Goal: Check status: Check status

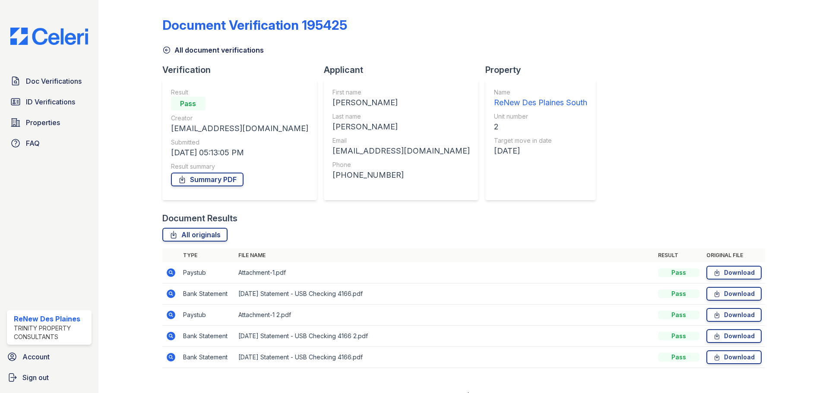
click at [173, 339] on icon at bounding box center [171, 336] width 9 height 9
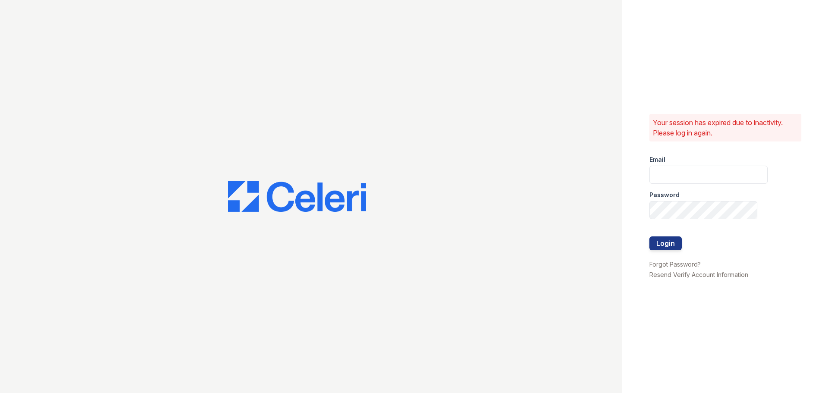
type input "renewdesplaines@trinity-pm.com"
click at [645, 246] on div "Your session has expired due to inactivity. Please log in again. Email renewdes…" at bounding box center [725, 196] width 207 height 393
click at [663, 243] on button "Login" at bounding box center [665, 244] width 32 height 14
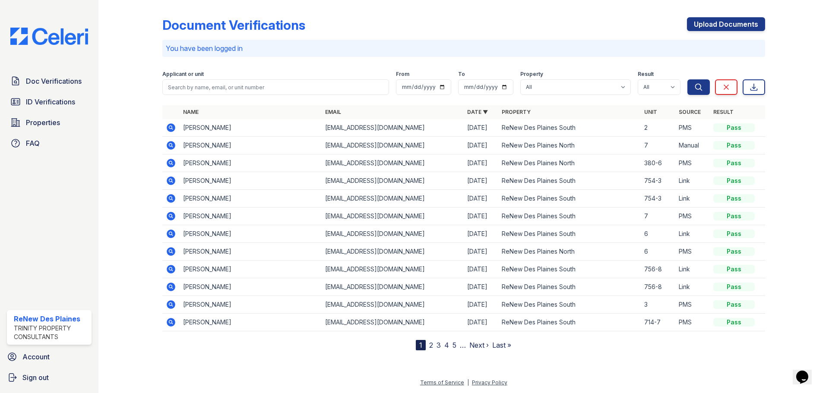
click at [185, 129] on td "Roseleen Robinson" at bounding box center [251, 128] width 142 height 18
click at [168, 128] on icon at bounding box center [171, 127] width 9 height 9
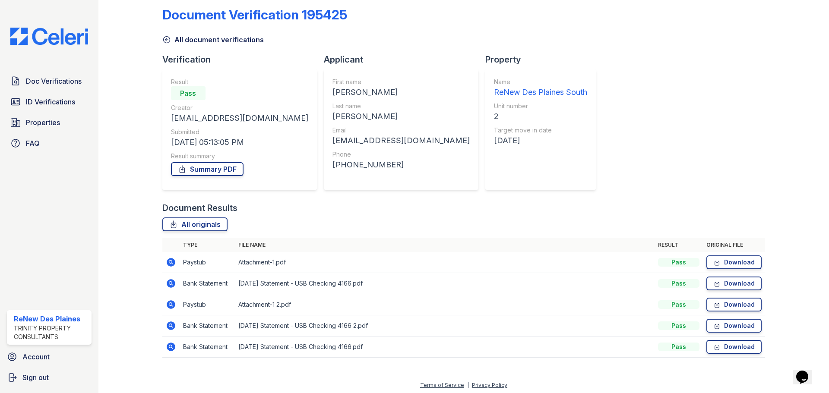
scroll to position [13, 0]
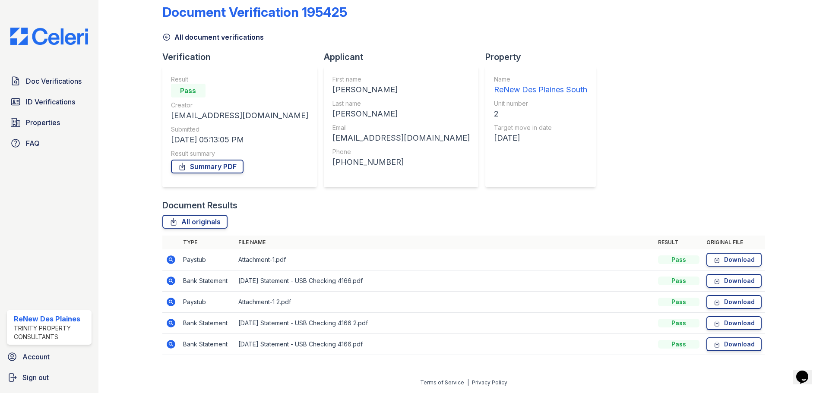
click at [169, 283] on icon at bounding box center [171, 281] width 9 height 9
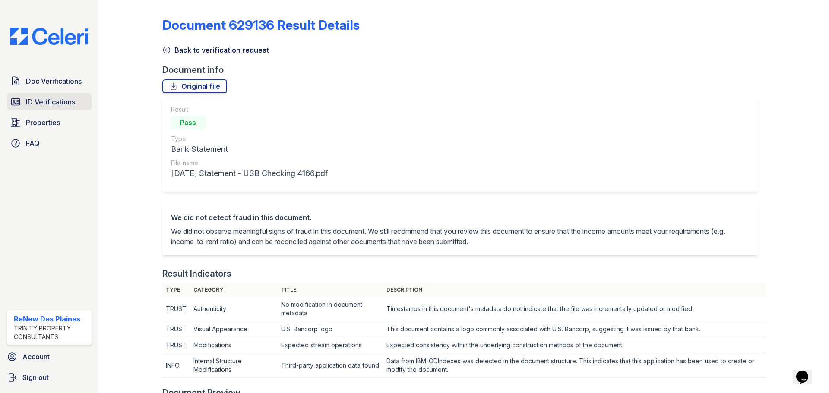
click at [73, 102] on span "ID Verifications" at bounding box center [50, 102] width 49 height 10
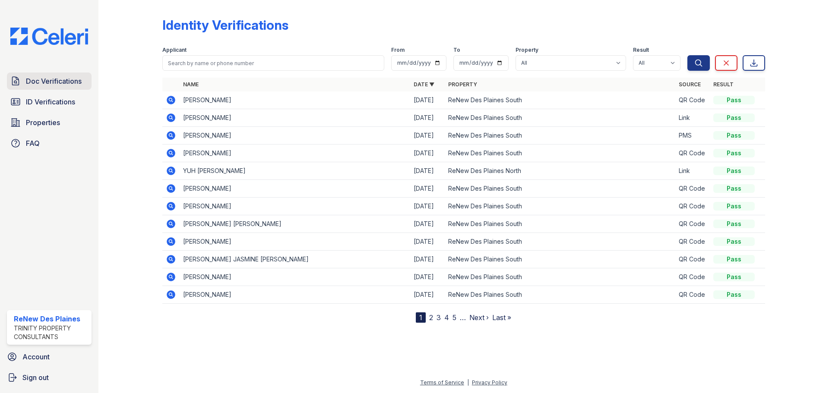
click at [63, 85] on span "Doc Verifications" at bounding box center [54, 81] width 56 height 10
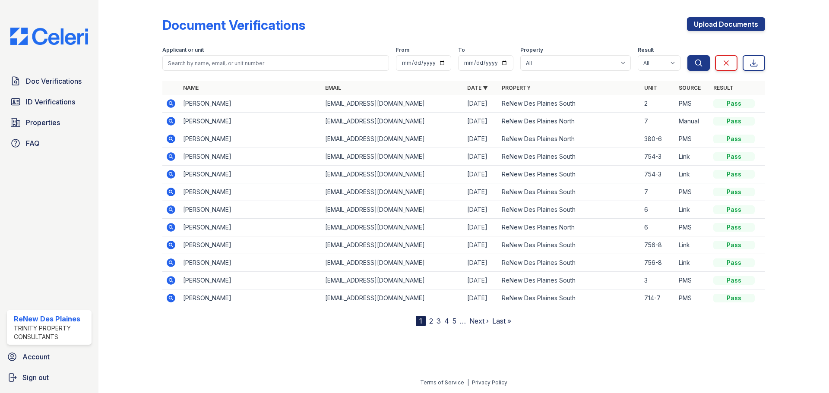
click at [170, 104] on icon at bounding box center [171, 103] width 10 height 10
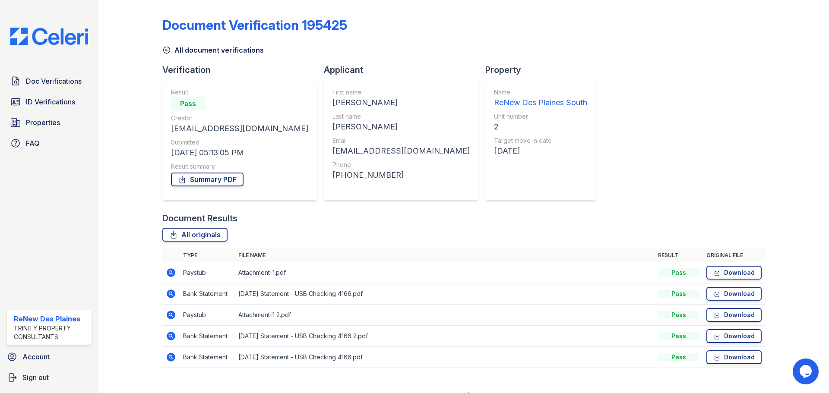
click at [167, 356] on icon at bounding box center [171, 357] width 9 height 9
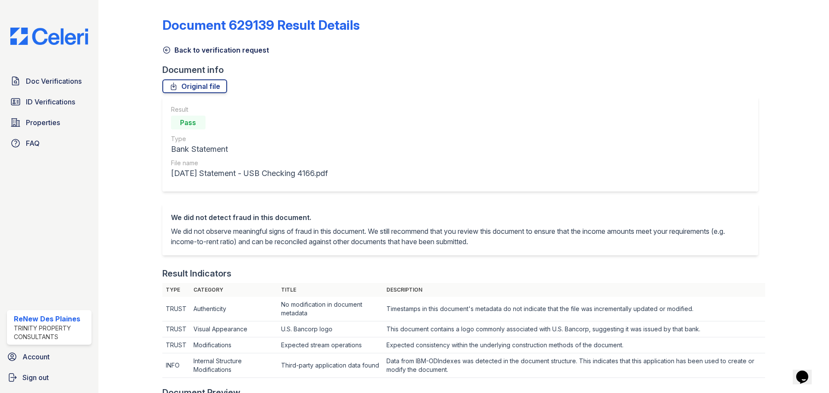
click at [166, 52] on icon at bounding box center [166, 50] width 9 height 9
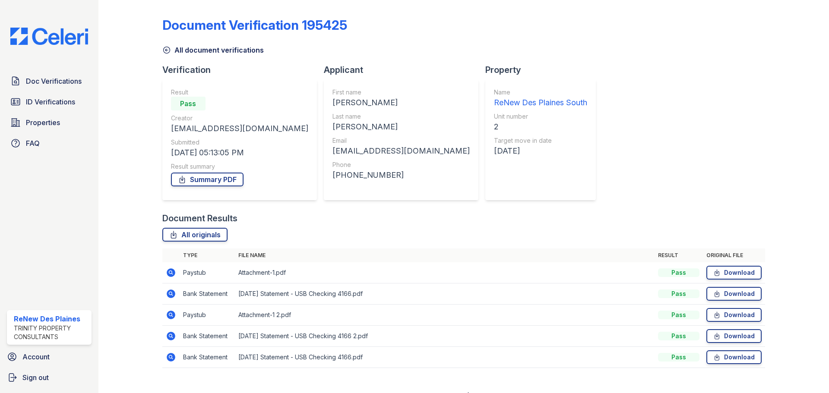
click at [170, 360] on icon at bounding box center [171, 357] width 9 height 9
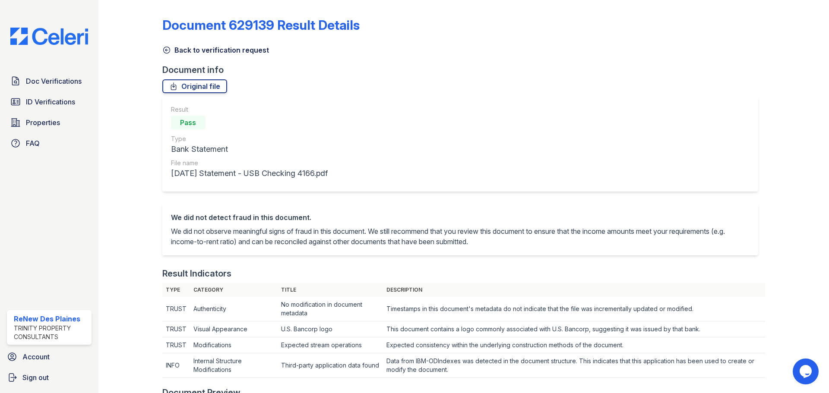
click at [162, 56] on div "Document 629139 Result Details Back to verification request Document info Origi…" at bounding box center [463, 399] width 603 height 792
click at [162, 55] on div "Document 629139 Result Details Back to verification request Document info Origi…" at bounding box center [463, 399] width 603 height 792
click at [164, 44] on div "Back to verification request" at bounding box center [463, 48] width 603 height 16
click at [164, 53] on icon at bounding box center [166, 50] width 6 height 6
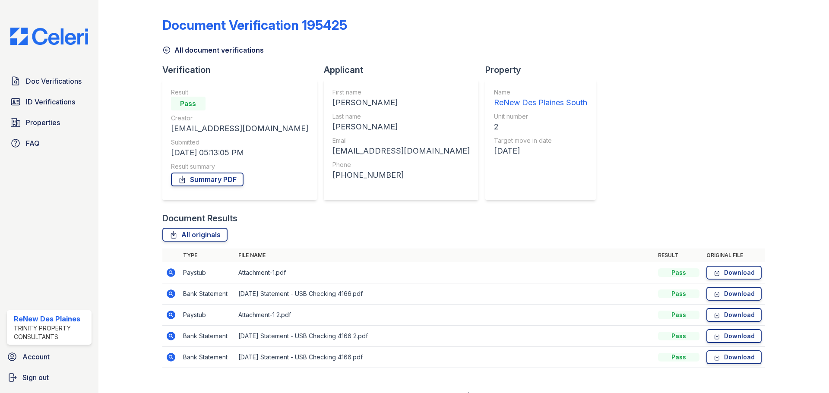
click at [170, 316] on icon at bounding box center [171, 315] width 10 height 10
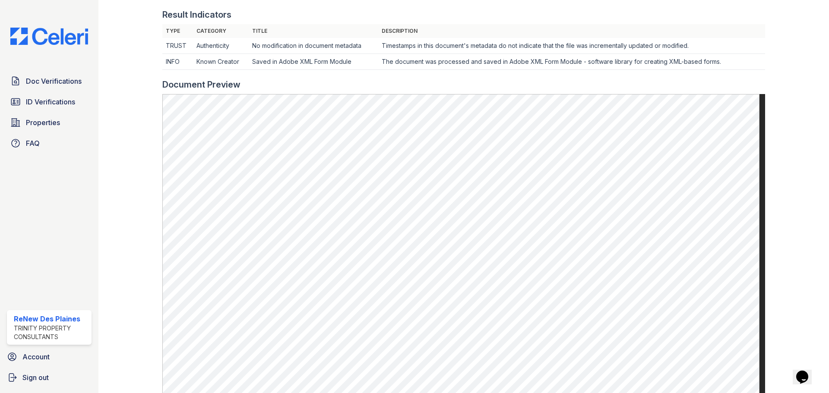
scroll to position [43, 0]
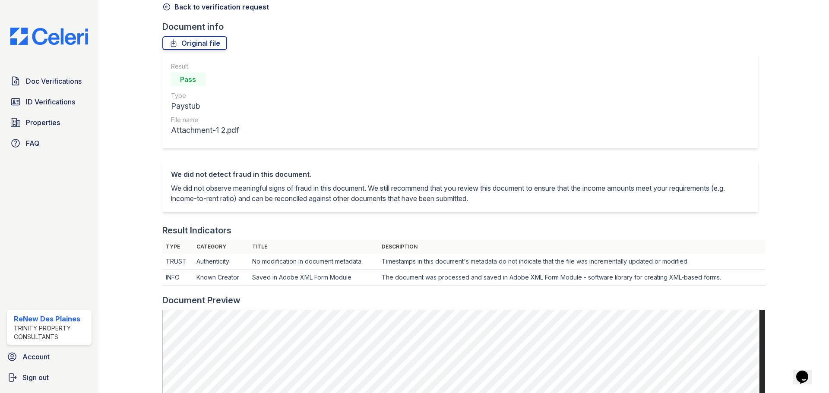
click at [162, 9] on icon at bounding box center [166, 7] width 9 height 9
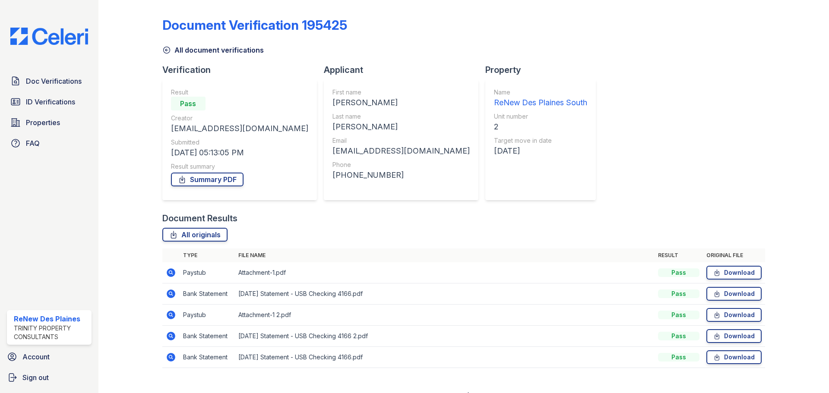
click at [174, 296] on icon at bounding box center [171, 294] width 10 height 10
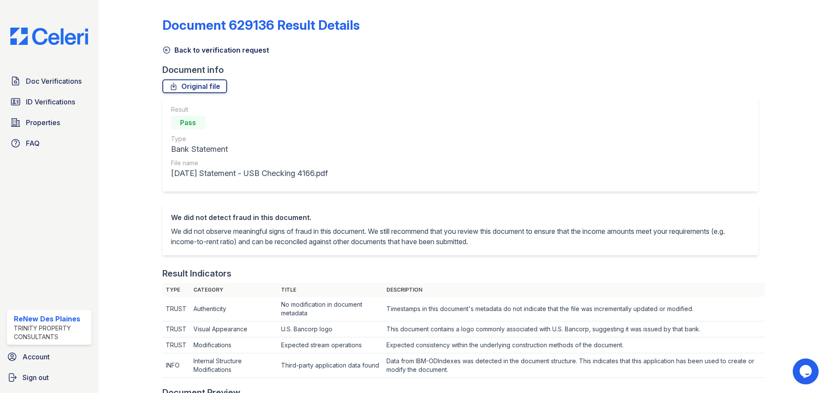
click at [162, 48] on icon at bounding box center [166, 50] width 9 height 9
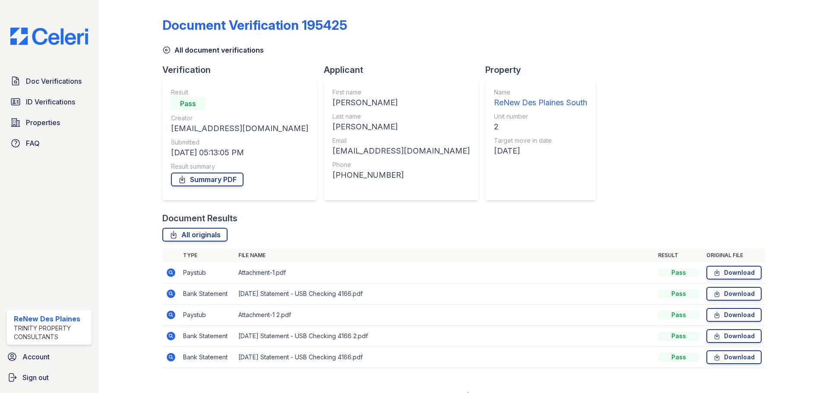
click at [170, 363] on td at bounding box center [170, 357] width 17 height 21
click at [170, 360] on icon at bounding box center [171, 357] width 9 height 9
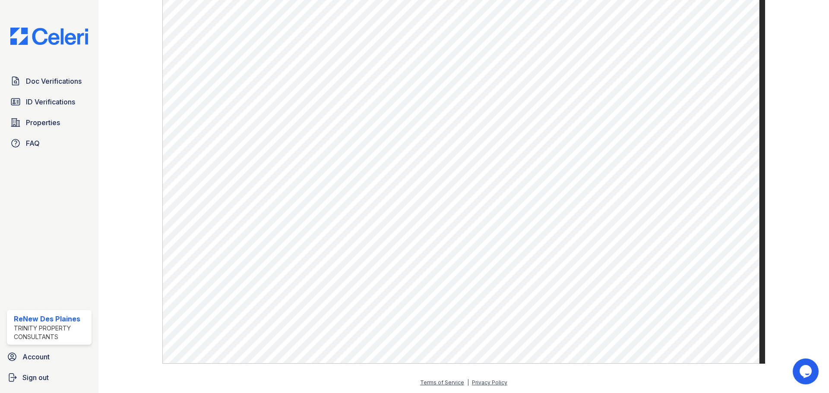
scroll to position [345, 0]
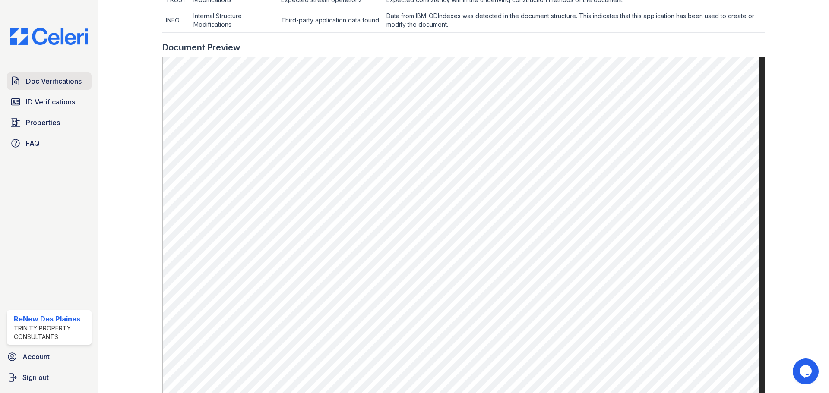
click at [35, 87] on link "Doc Verifications" at bounding box center [49, 81] width 85 height 17
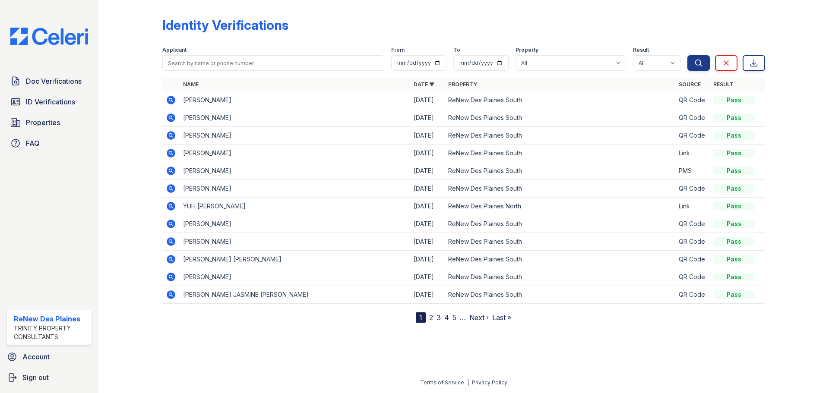
click at [166, 170] on icon at bounding box center [171, 171] width 10 height 10
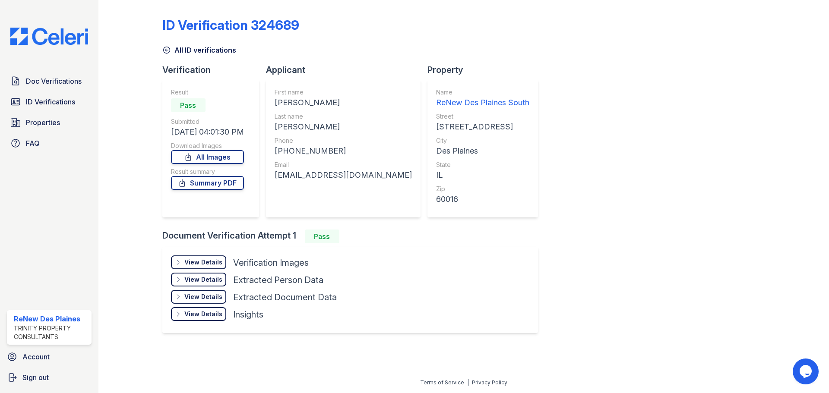
click at [192, 267] on div "View Details Details" at bounding box center [198, 263] width 55 height 14
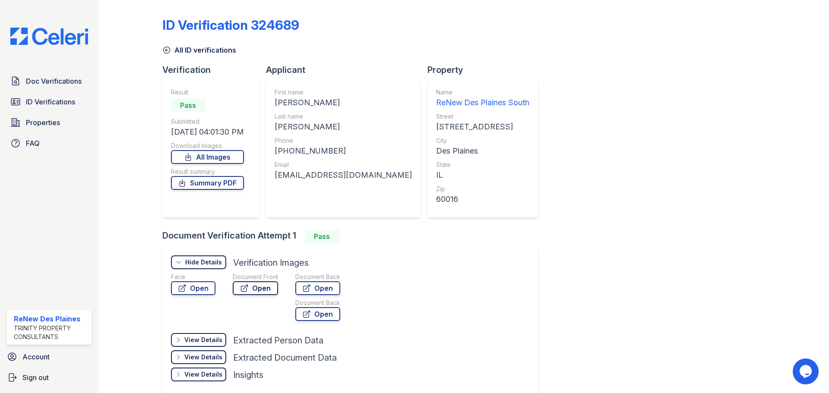
click at [241, 290] on icon at bounding box center [244, 288] width 6 height 6
click at [168, 44] on div "All ID verifications" at bounding box center [463, 48] width 603 height 16
click at [166, 50] on icon at bounding box center [166, 50] width 9 height 9
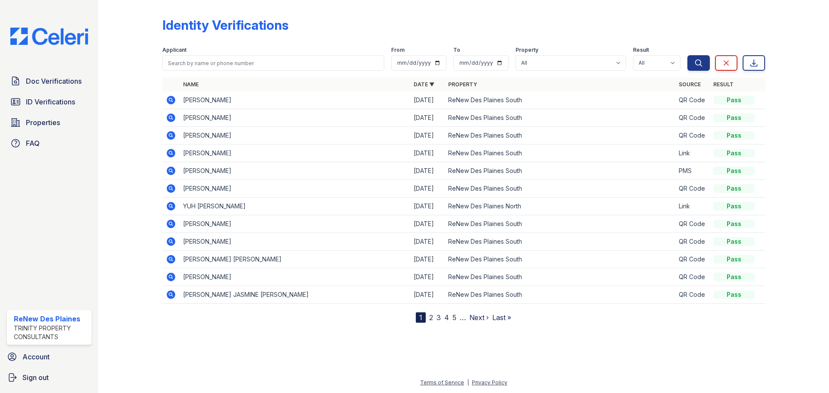
click at [170, 98] on icon at bounding box center [171, 100] width 10 height 10
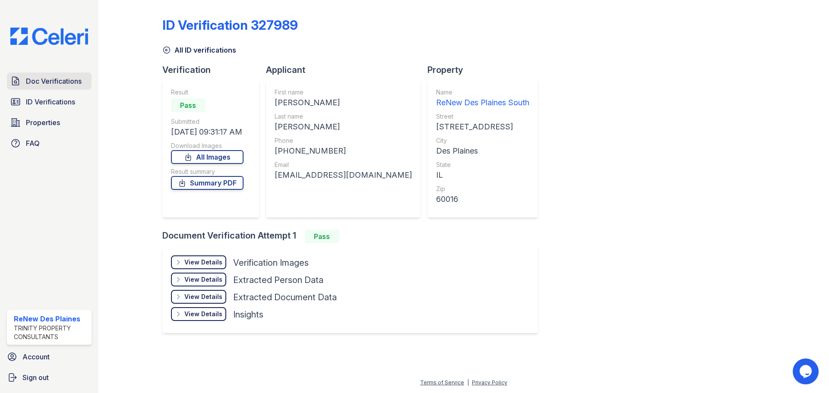
click at [48, 82] on span "Doc Verifications" at bounding box center [54, 81] width 56 height 10
